Goal: Communication & Community: Answer question/provide support

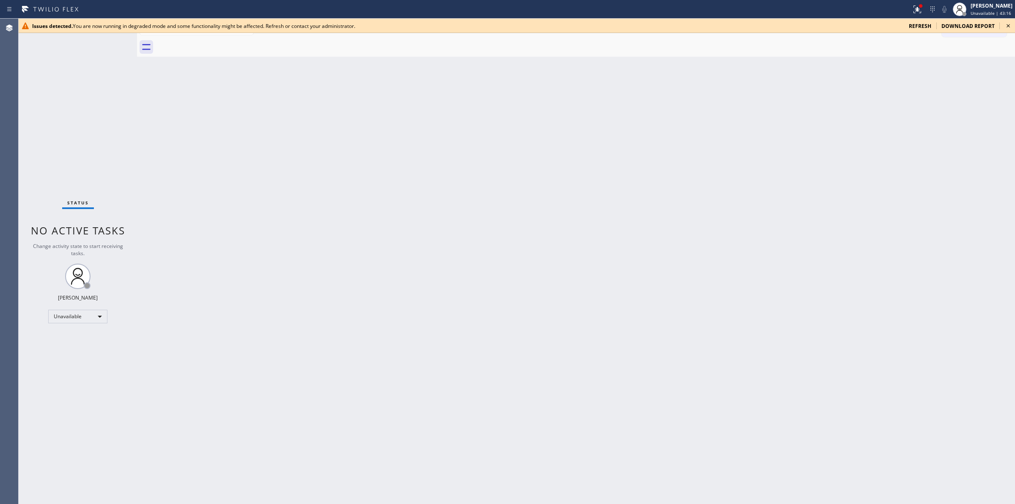
click at [1007, 25] on icon at bounding box center [1007, 25] width 3 height 3
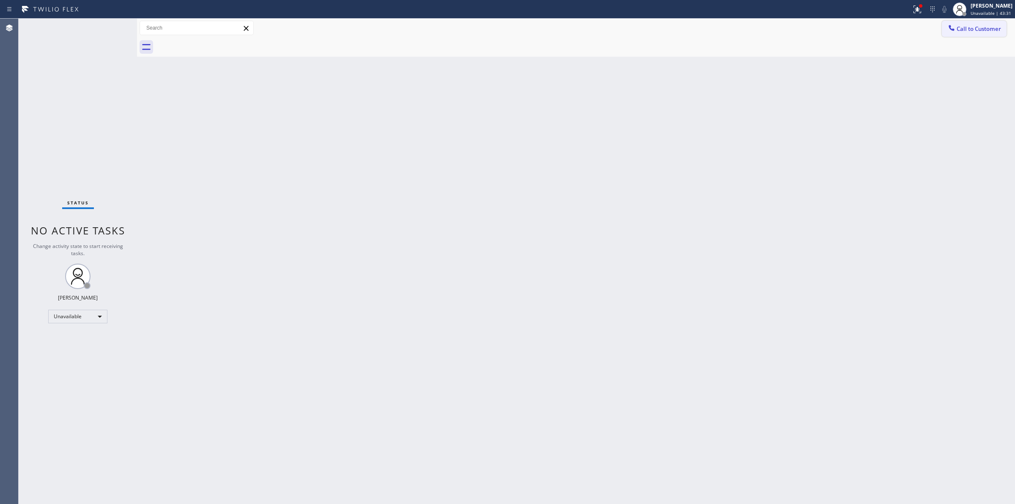
drag, startPoint x: 980, startPoint y: 22, endPoint x: 977, endPoint y: 29, distance: 7.8
click at [980, 22] on button "Call to Customer" at bounding box center [974, 29] width 65 height 16
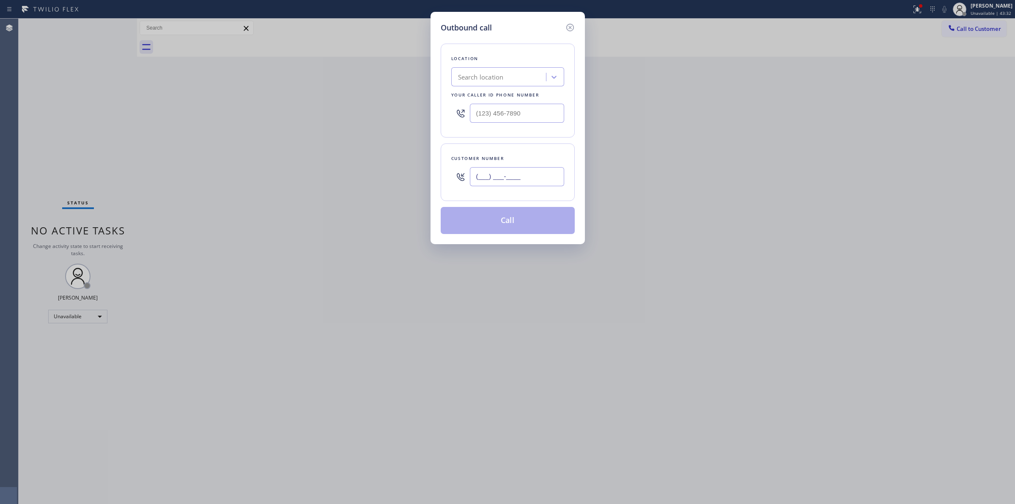
paste input "text"
click at [555, 180] on input "(___) ___-____" at bounding box center [517, 176] width 94 height 19
type input "(___) ___-____"
drag, startPoint x: 524, startPoint y: 173, endPoint x: 389, endPoint y: 171, distance: 134.9
click at [400, 173] on div "Outbound call Location Search location Your caller id phone number Customer num…" at bounding box center [507, 252] width 1015 height 504
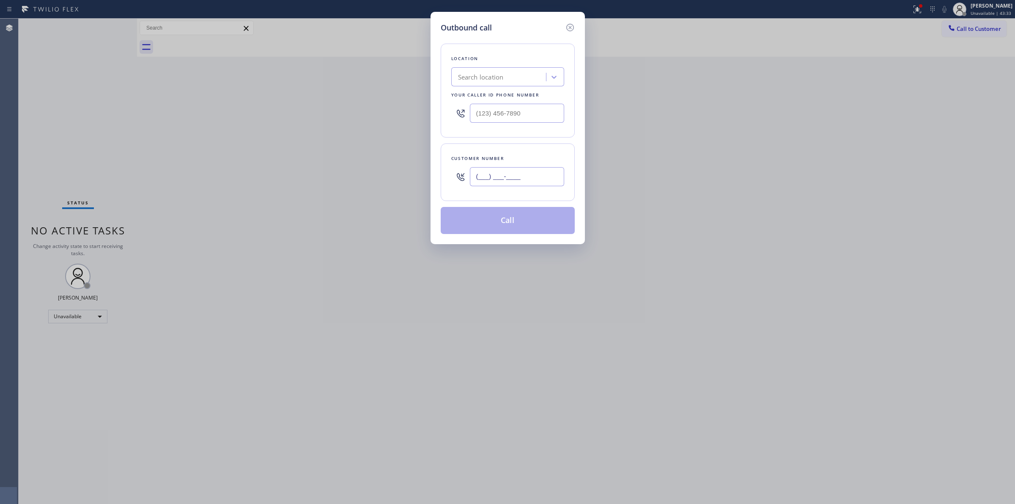
paste input "813) 296-8175"
type input "[PHONE_NUMBER]"
click at [529, 111] on input "(___) ___-____" at bounding box center [517, 113] width 94 height 19
paste input "813) 303-0393"
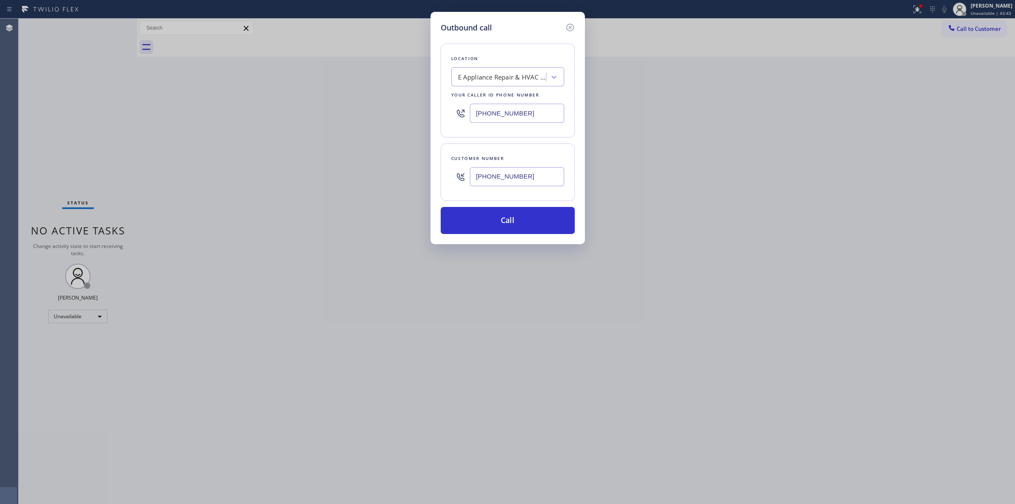
type input "[PHONE_NUMBER]"
click at [531, 169] on input "[PHONE_NUMBER]" at bounding box center [517, 176] width 94 height 19
click at [512, 242] on div "Outbound call Location E Appliance Repair & HVAC Tampa Your caller id phone num…" at bounding box center [507, 128] width 154 height 232
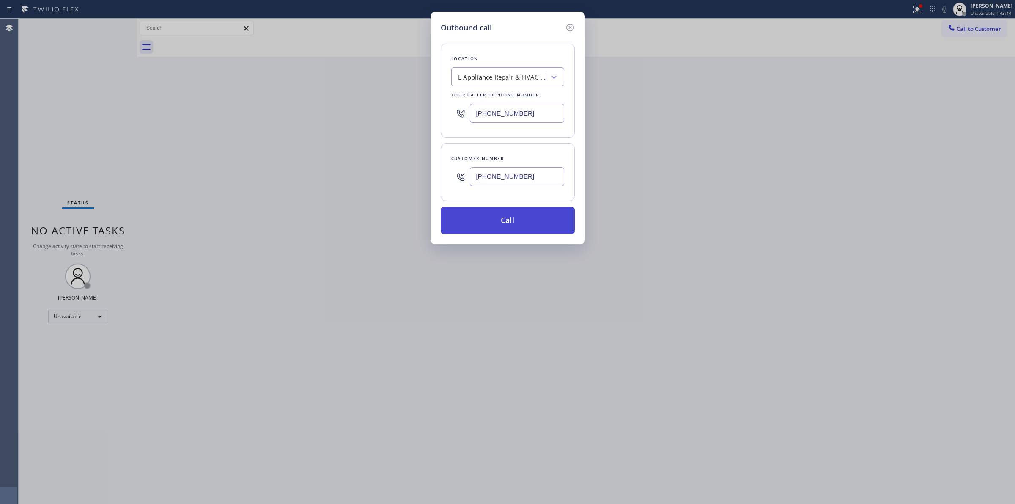
click at [521, 216] on button "Call" at bounding box center [508, 220] width 134 height 27
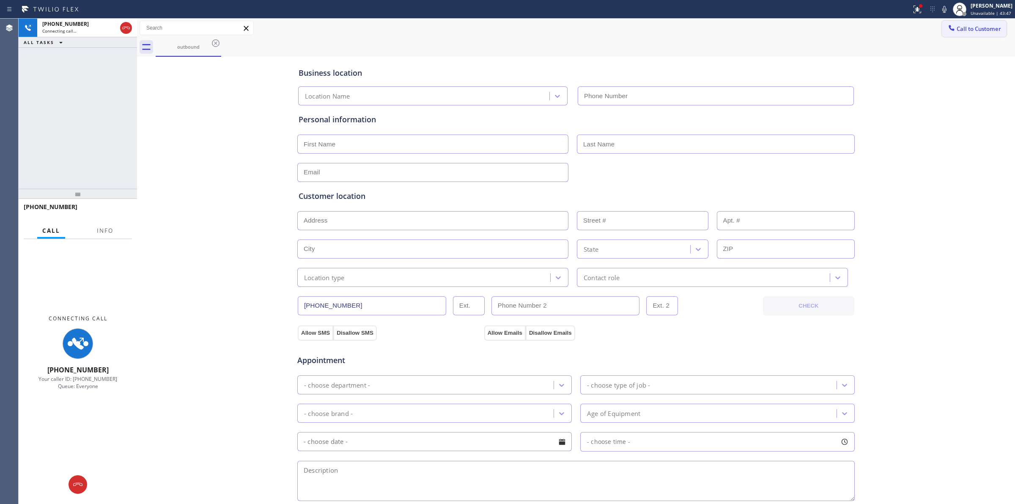
type input "[PHONE_NUMBER]"
click at [946, 13] on icon at bounding box center [944, 9] width 10 height 10
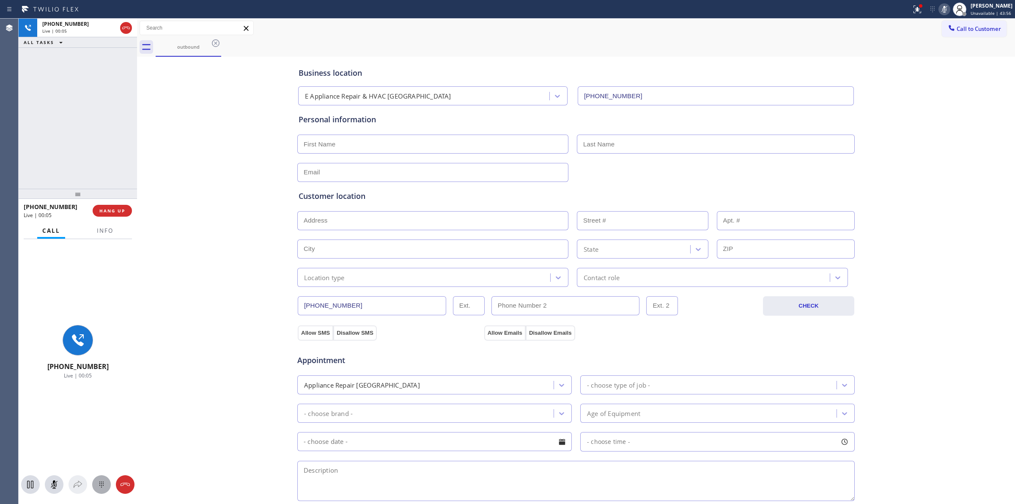
click at [98, 485] on icon at bounding box center [101, 484] width 10 height 10
click at [114, 210] on span "HANG UP" at bounding box center [112, 211] width 26 height 6
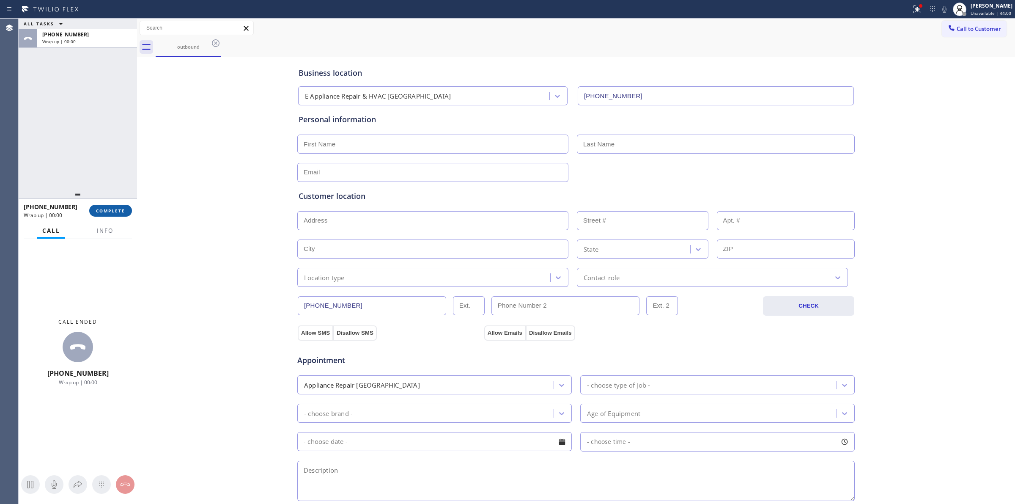
click at [123, 208] on span "COMPLETE" at bounding box center [110, 211] width 29 height 6
click at [125, 43] on div at bounding box center [87, 41] width 90 height 6
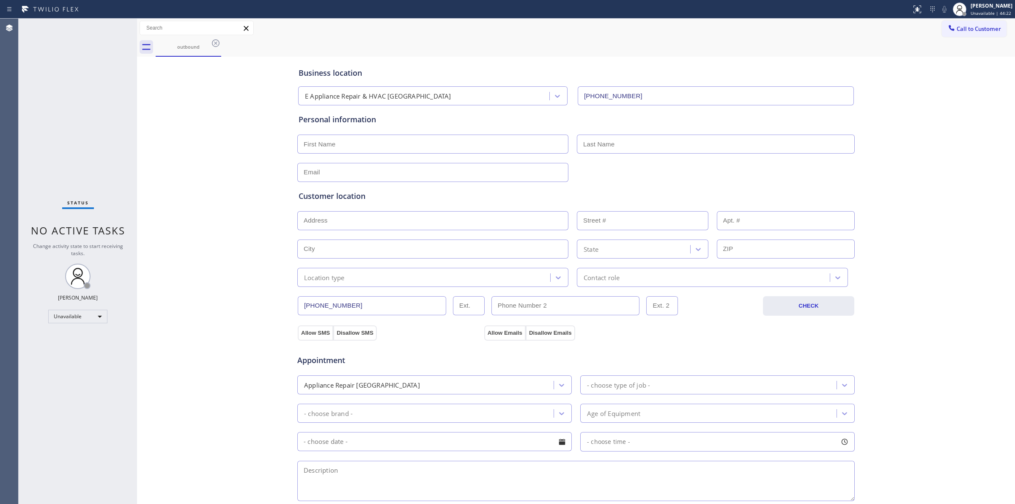
type input "[PHONE_NUMBER]"
click at [214, 45] on icon at bounding box center [216, 43] width 10 height 10
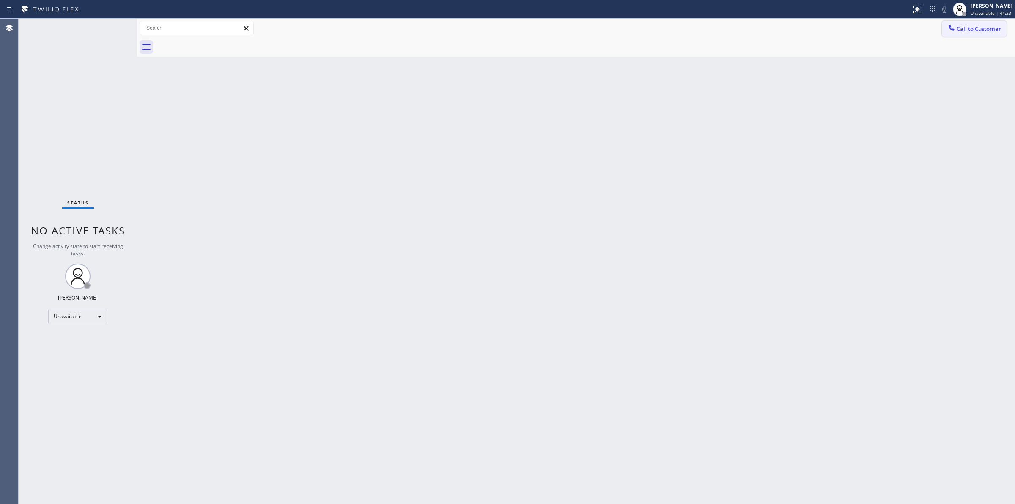
click at [967, 27] on span "Call to Customer" at bounding box center [978, 29] width 44 height 8
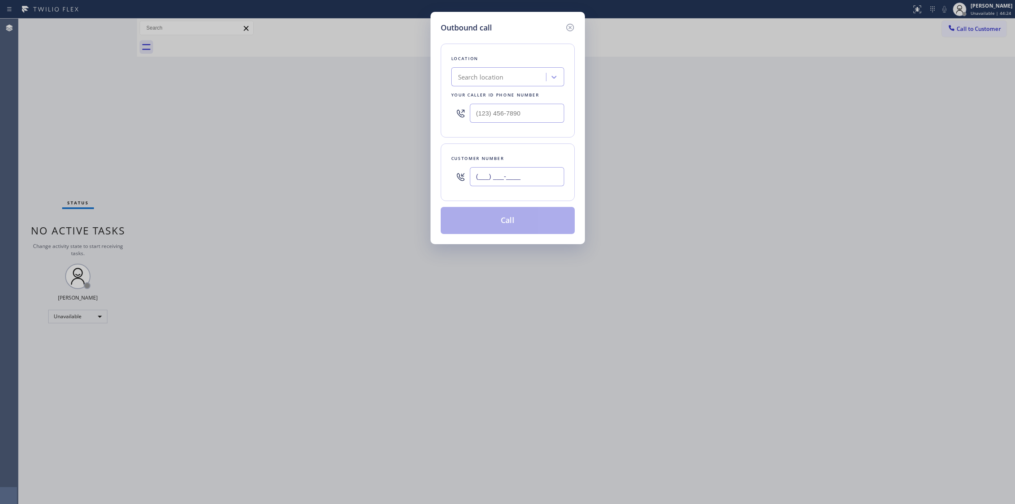
paste input "text"
click at [536, 170] on input "(___) ___-____" at bounding box center [517, 176] width 94 height 19
type input "(___) ___-____"
drag, startPoint x: 532, startPoint y: 178, endPoint x: 439, endPoint y: 173, distance: 93.2
click at [441, 175] on div "Customer number (___) ___-____" at bounding box center [508, 172] width 134 height 58
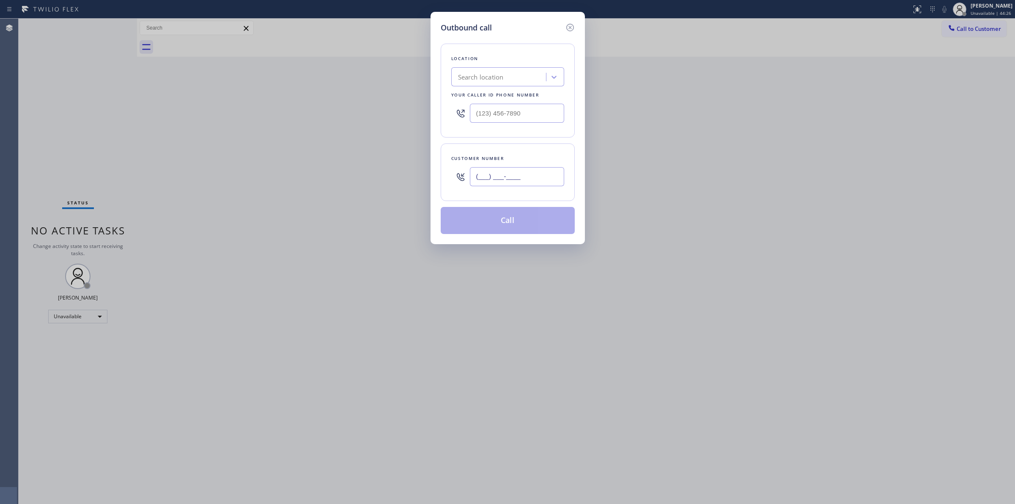
paste input "315) 547-2529"
type input "[PHONE_NUMBER]"
click at [524, 117] on input "(___) ___-____" at bounding box center [517, 113] width 94 height 19
paste input "855) 976-5118"
type input "[PHONE_NUMBER]"
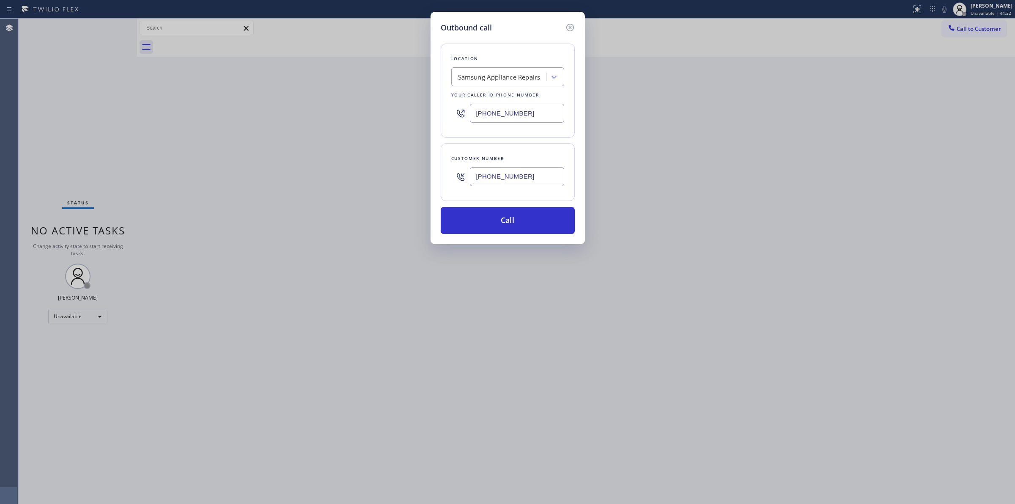
click at [458, 149] on div "Customer number [PHONE_NUMBER]" at bounding box center [508, 172] width 134 height 58
click at [533, 182] on input "[PHONE_NUMBER]" at bounding box center [517, 176] width 94 height 19
click at [519, 225] on button "Call" at bounding box center [508, 220] width 134 height 27
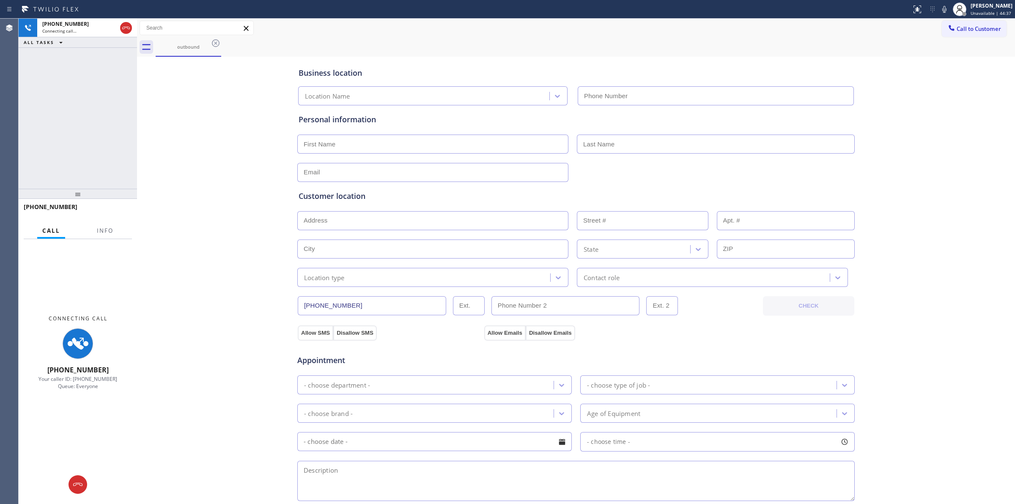
type input "[PHONE_NUMBER]"
click at [288, 186] on div "Business location Samsung Appliance Repairs [PHONE_NUMBER] Personal information…" at bounding box center [576, 348] width 874 height 578
click at [948, 9] on icon at bounding box center [944, 9] width 10 height 10
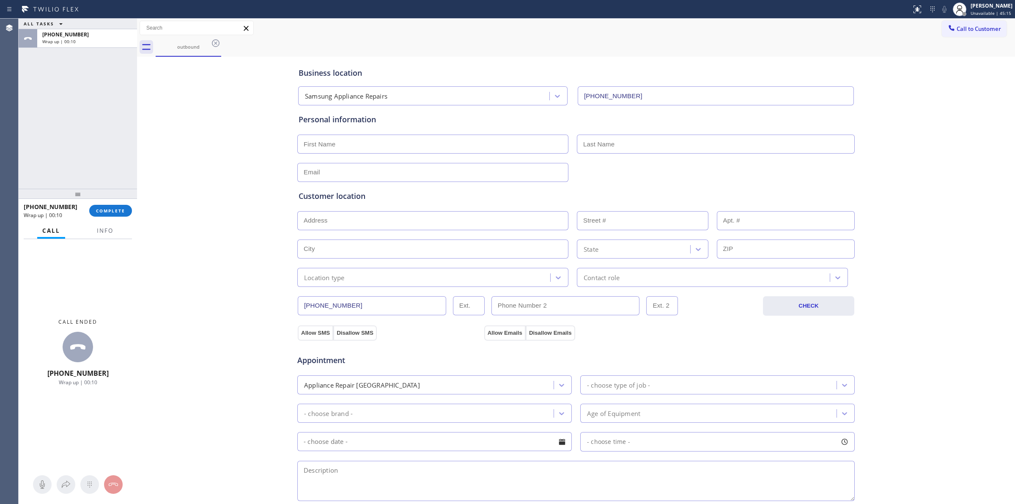
click at [970, 159] on div "Business location Samsung Appliance Repairs [PHONE_NUMBER] Personal information…" at bounding box center [576, 348] width 874 height 578
click at [118, 206] on button "COMPLETE" at bounding box center [110, 211] width 43 height 12
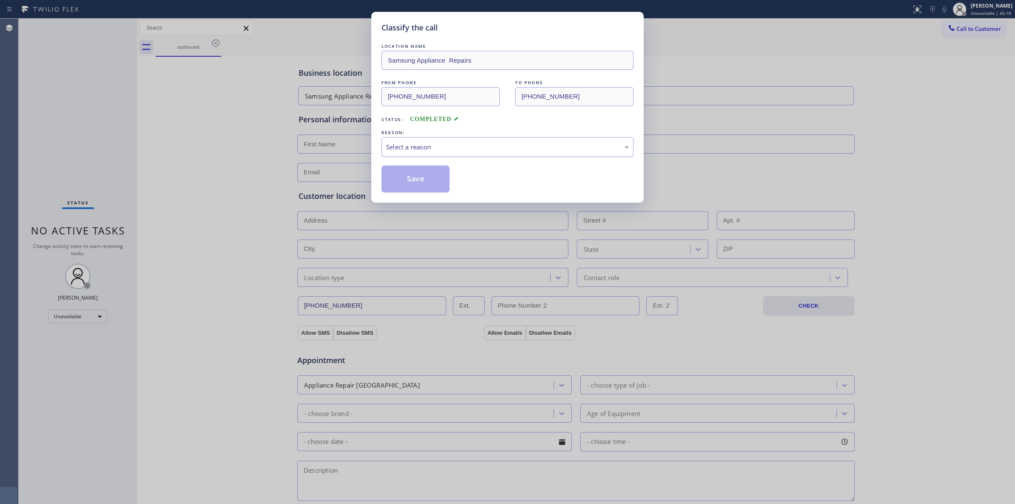
drag, startPoint x: 419, startPoint y: 145, endPoint x: 419, endPoint y: 153, distance: 8.5
click at [419, 145] on div "Select a reason" at bounding box center [507, 147] width 243 height 10
click at [409, 178] on button "Save" at bounding box center [415, 178] width 68 height 27
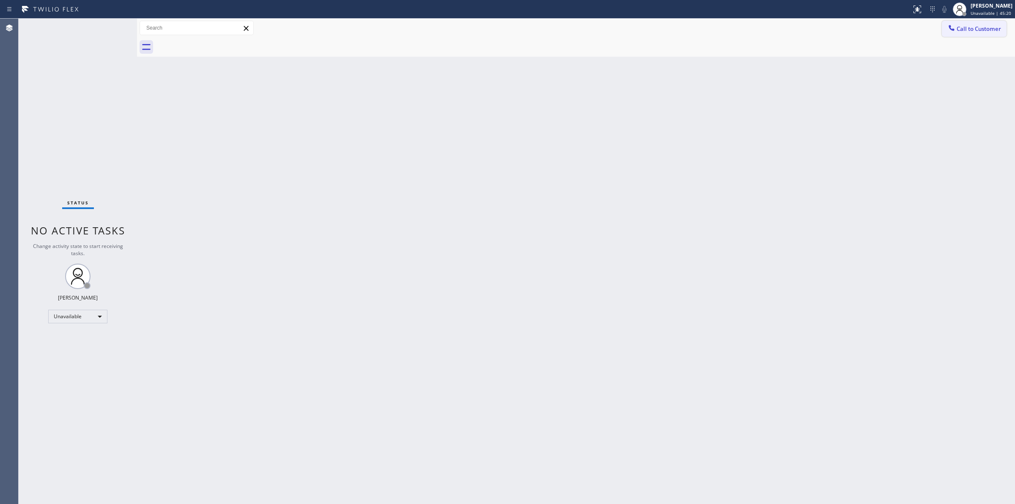
click at [975, 32] on span "Call to Customer" at bounding box center [978, 29] width 44 height 8
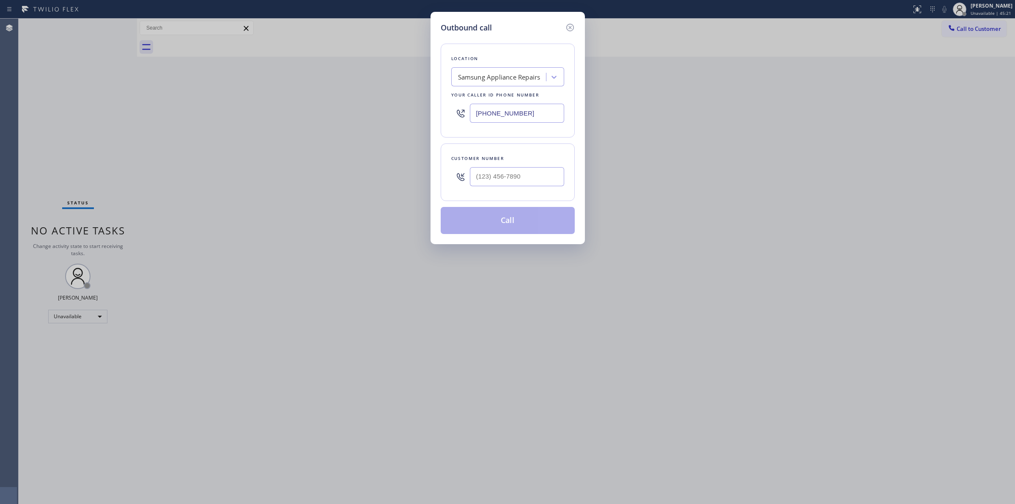
click at [503, 189] on div at bounding box center [517, 176] width 94 height 27
paste input "609) 391-3111"
click at [510, 176] on input "[PHONE_NUMBER]" at bounding box center [517, 176] width 94 height 19
type input "[PHONE_NUMBER]"
drag, startPoint x: 545, startPoint y: 120, endPoint x: 423, endPoint y: 110, distance: 122.6
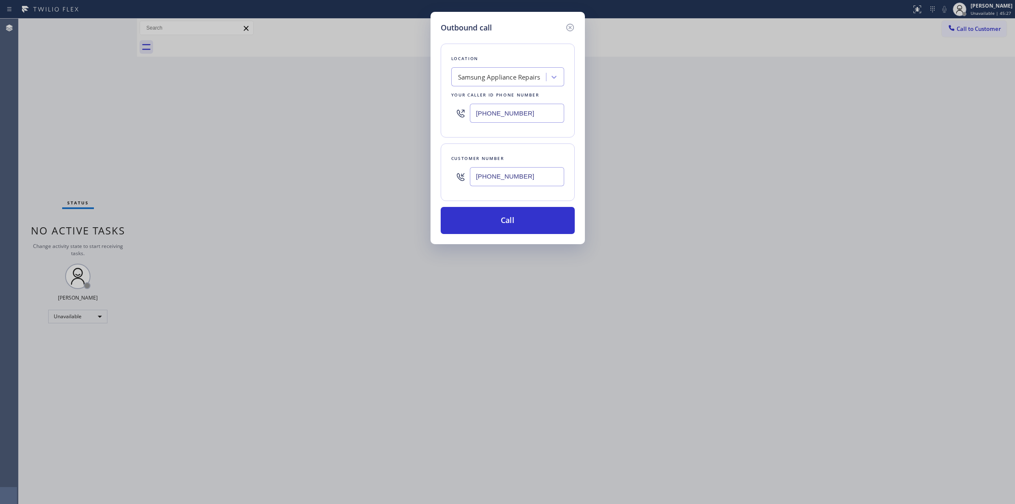
click at [425, 111] on div "Outbound call Location Samsung Appliance Repairs Your caller id phone number [P…" at bounding box center [507, 252] width 1015 height 504
paste input "609) 293-3930"
type input "[PHONE_NUMBER]"
drag, startPoint x: 526, startPoint y: 178, endPoint x: 362, endPoint y: 178, distance: 164.1
click at [362, 178] on div "Outbound call Location Alliance HVAC Pomona Your caller id phone number [PHONE_…" at bounding box center [507, 252] width 1015 height 504
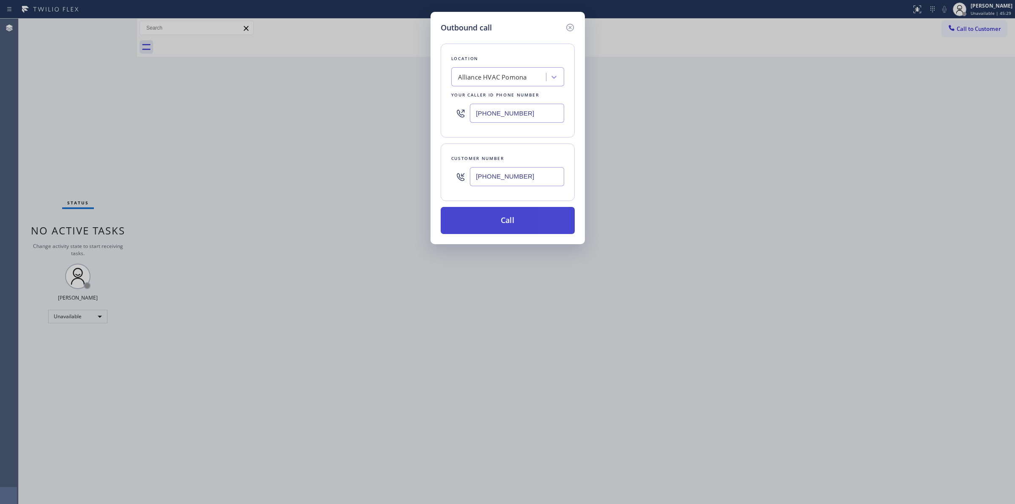
click at [483, 218] on button "Call" at bounding box center [508, 220] width 134 height 27
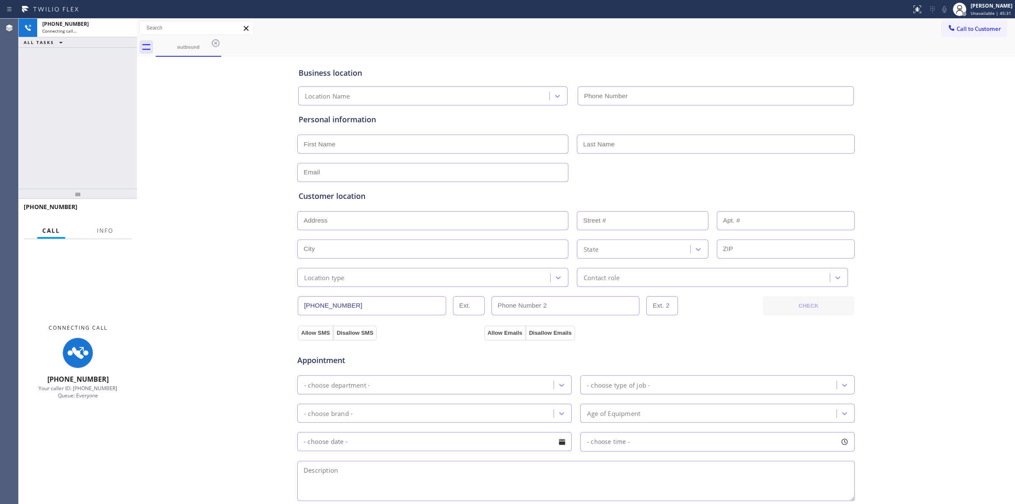
type input "[PHONE_NUMBER]"
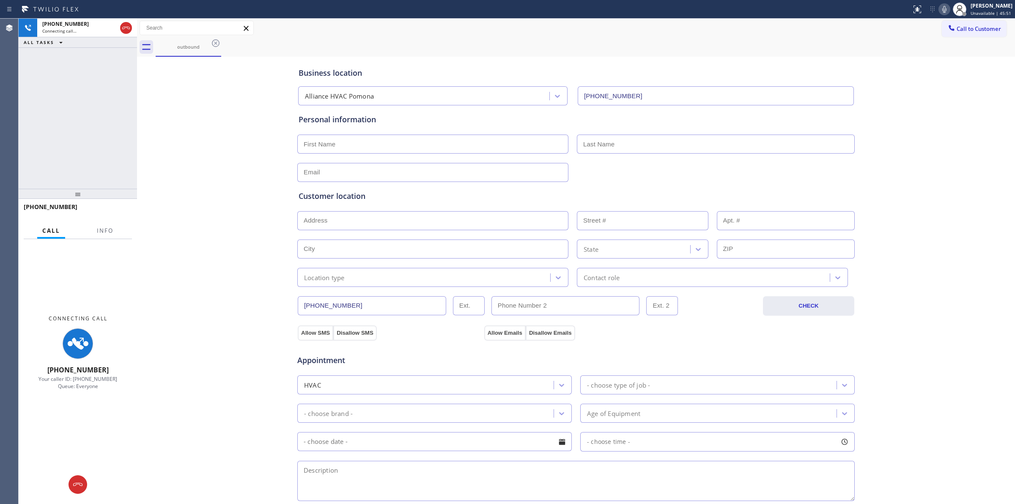
click at [946, 3] on button at bounding box center [944, 9] width 12 height 12
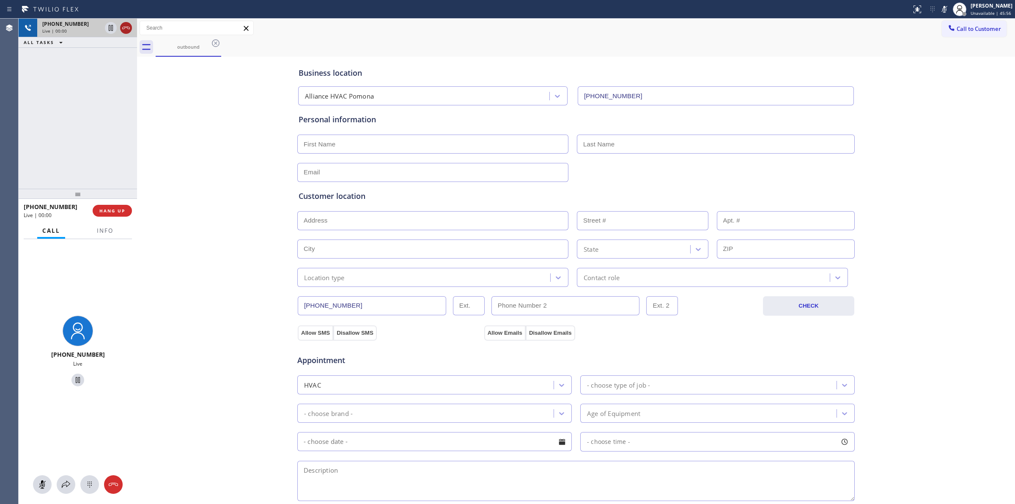
click at [126, 27] on icon at bounding box center [126, 28] width 10 height 10
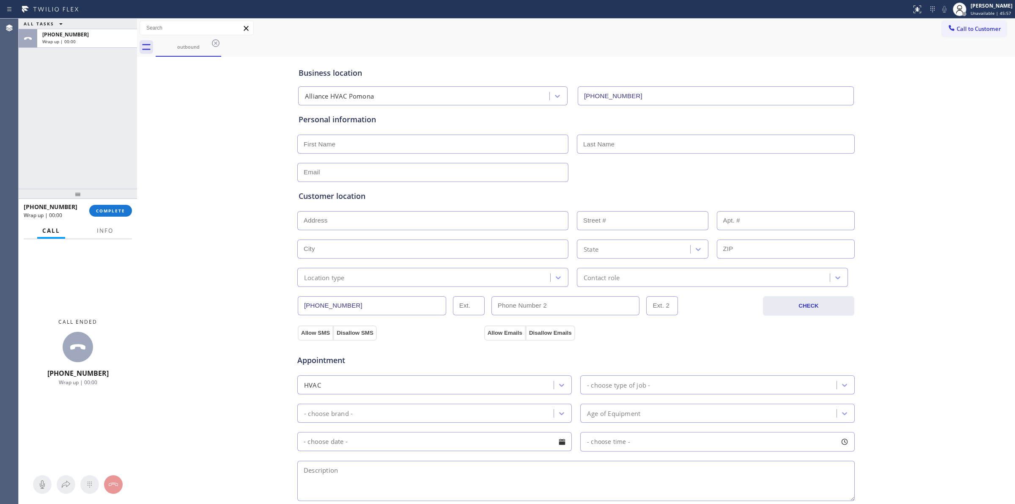
click at [114, 203] on div "[PHONE_NUMBER] Wrap up | 00:00 COMPLETE" at bounding box center [78, 211] width 108 height 22
click at [113, 209] on span "COMPLETE" at bounding box center [110, 211] width 29 height 6
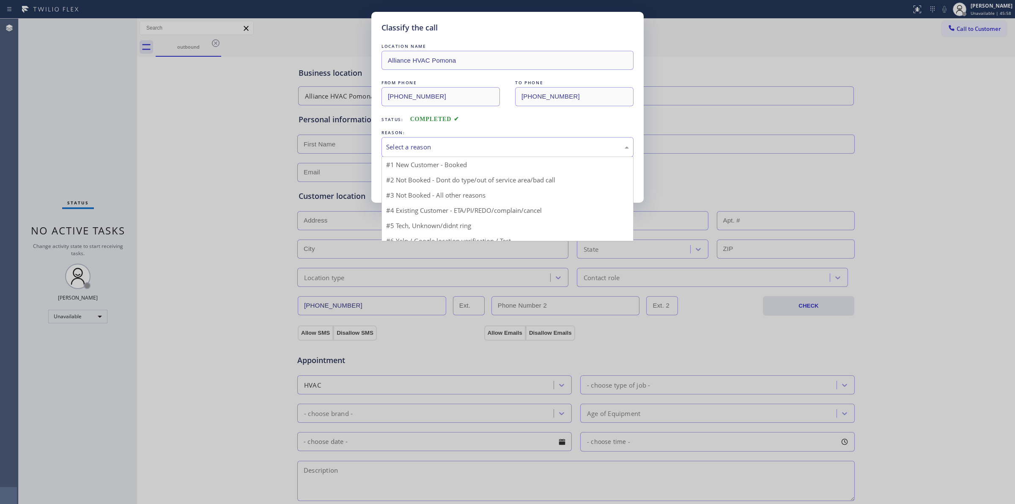
click at [452, 153] on div "Select a reason" at bounding box center [507, 147] width 252 height 20
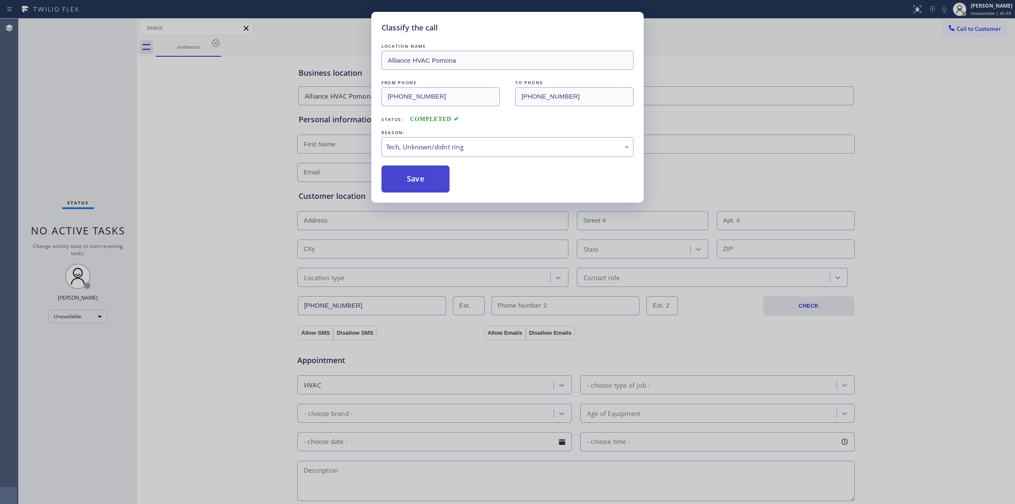
click at [411, 174] on button "Save" at bounding box center [415, 178] width 68 height 27
